Goal: Information Seeking & Learning: Learn about a topic

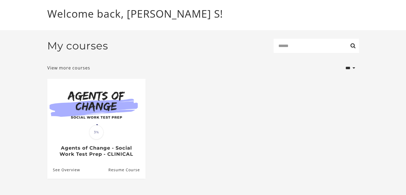
scroll to position [39, 0]
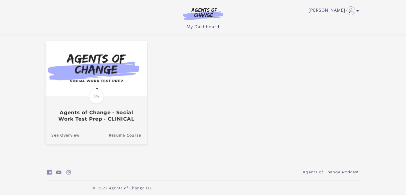
click at [119, 113] on h3 "Agents of Change - Social Work Test Prep - CLINICAL" at bounding box center [96, 116] width 90 height 12
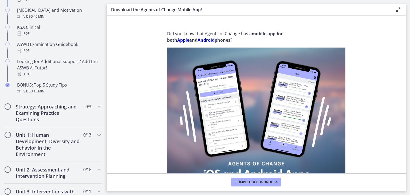
scroll to position [239, 0]
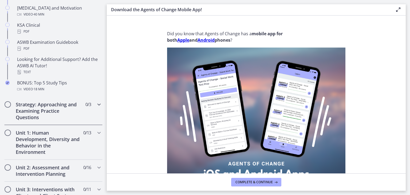
click at [71, 115] on h2 "Strategy: Approaching and Examining Practice Questions" at bounding box center [48, 110] width 65 height 19
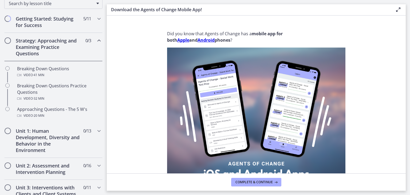
scroll to position [84, 0]
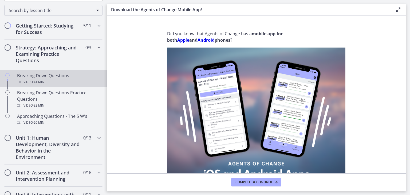
click at [57, 79] on div "Video · 41 min" at bounding box center [58, 82] width 83 height 6
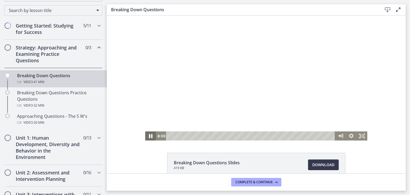
click at [149, 136] on icon "Pause" at bounding box center [150, 136] width 13 height 11
